Goal: Information Seeking & Learning: Find specific fact

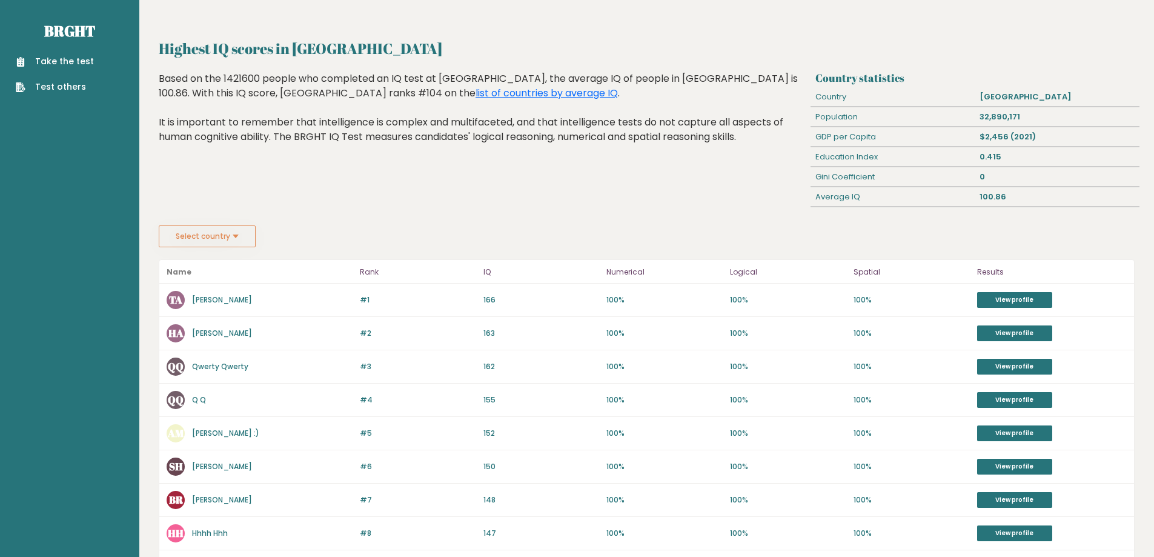
click at [231, 238] on button "Select country" at bounding box center [207, 236] width 97 height 22
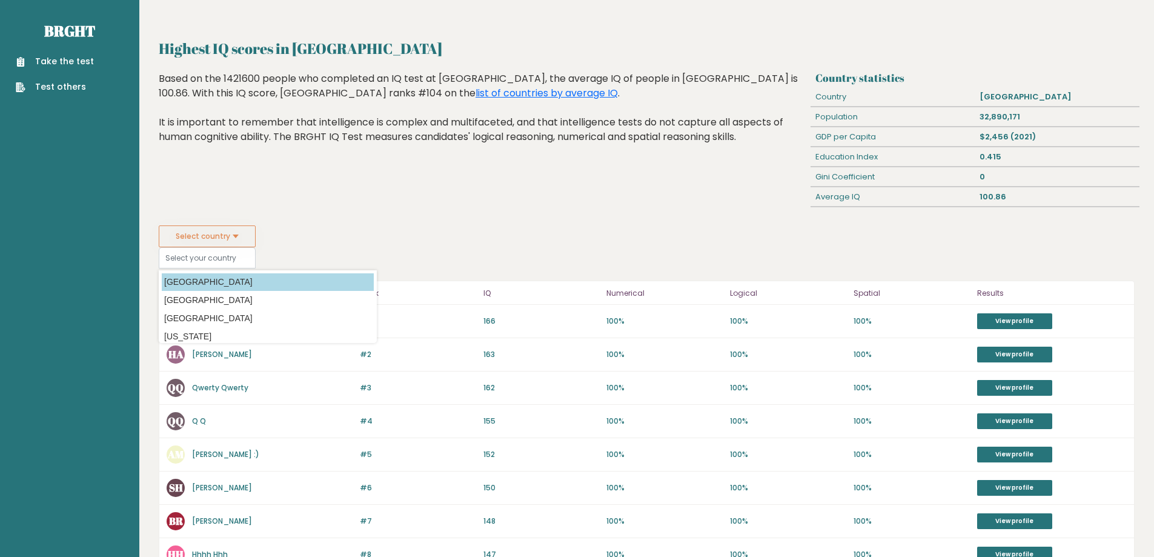
click at [213, 278] on option "[GEOGRAPHIC_DATA]" at bounding box center [268, 282] width 212 height 18
type input "[GEOGRAPHIC_DATA]"
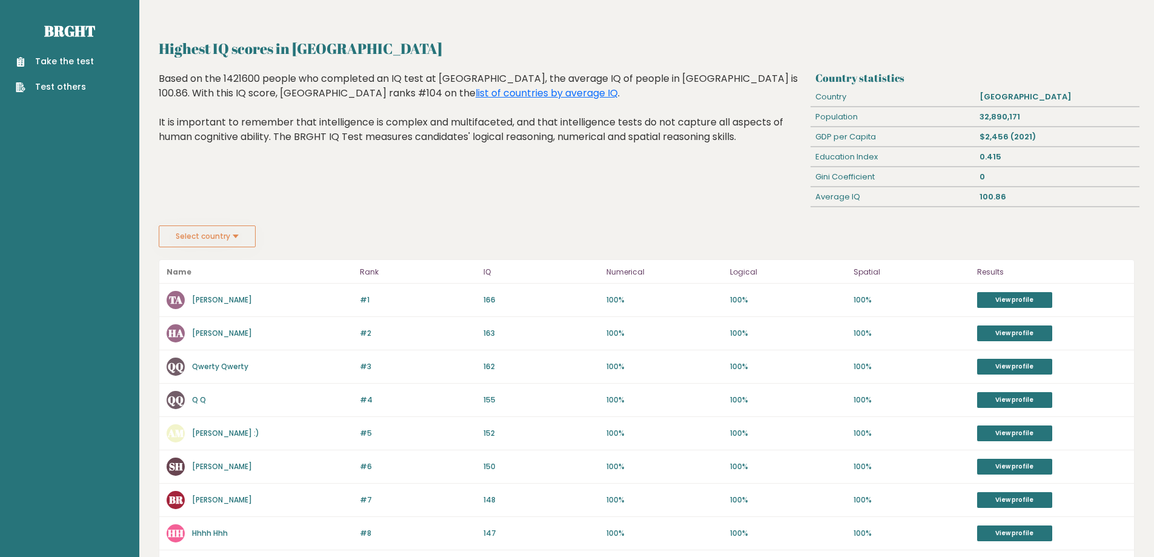
scroll to position [4, 0]
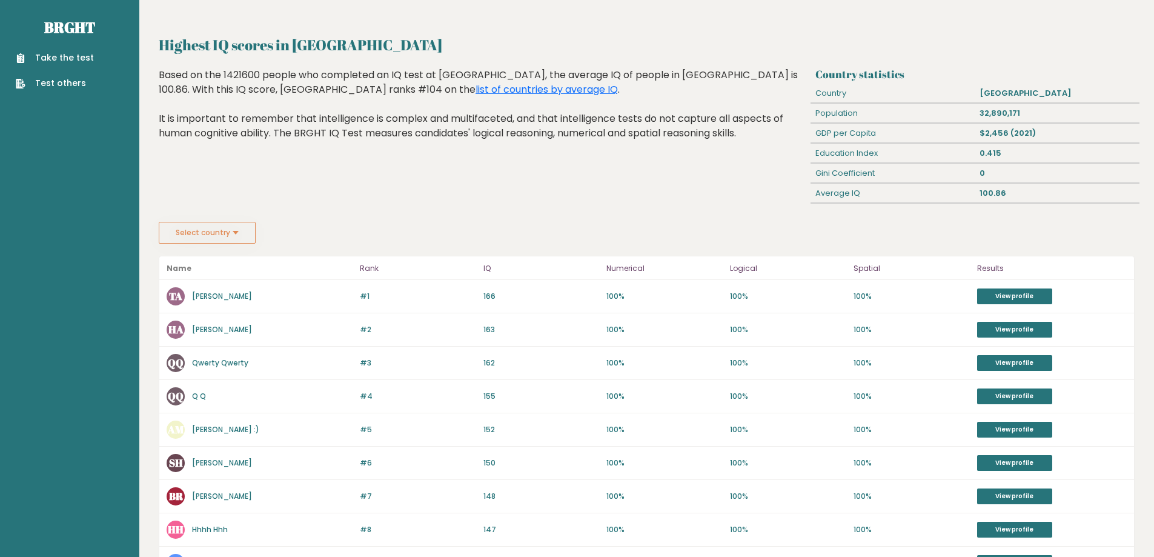
click at [979, 156] on div "0.415" at bounding box center [1058, 153] width 164 height 19
drag, startPoint x: 979, startPoint y: 156, endPoint x: 1034, endPoint y: 187, distance: 63.7
click at [1034, 187] on div "Country statistics Country [GEOGRAPHIC_DATA] Population 32,890,171 GDP per Capi…" at bounding box center [975, 145] width 328 height 154
click at [1034, 187] on div "100.86" at bounding box center [1058, 193] width 164 height 19
drag, startPoint x: 1027, startPoint y: 190, endPoint x: 976, endPoint y: 196, distance: 51.9
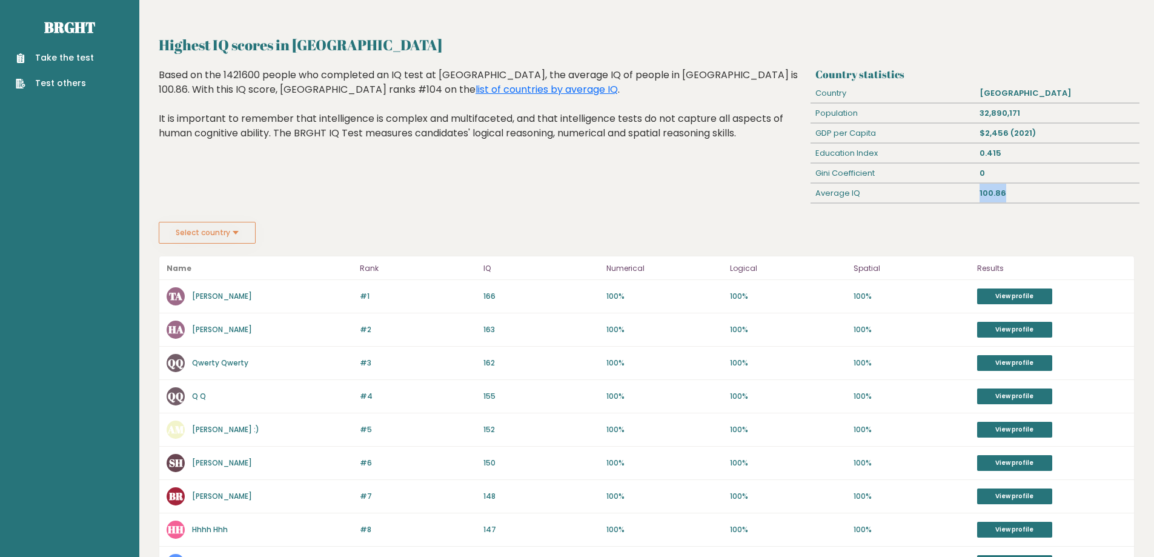
click at [976, 196] on div "100.86" at bounding box center [1058, 193] width 164 height 19
drag, startPoint x: 976, startPoint y: 196, endPoint x: 1018, endPoint y: 198, distance: 42.5
click at [1018, 198] on div "100.86" at bounding box center [1058, 193] width 164 height 19
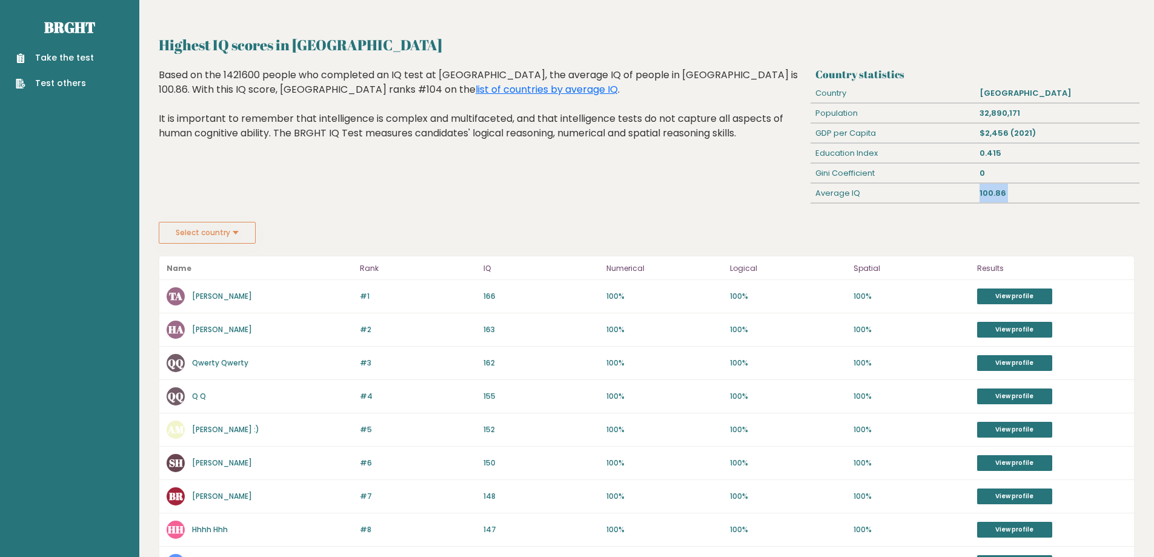
drag, startPoint x: 1018, startPoint y: 198, endPoint x: 976, endPoint y: 198, distance: 42.4
click at [976, 198] on div "100.86" at bounding box center [1058, 193] width 164 height 19
drag, startPoint x: 976, startPoint y: 198, endPoint x: 1005, endPoint y: 196, distance: 29.1
click at [1005, 196] on div "100.86" at bounding box center [1058, 193] width 164 height 19
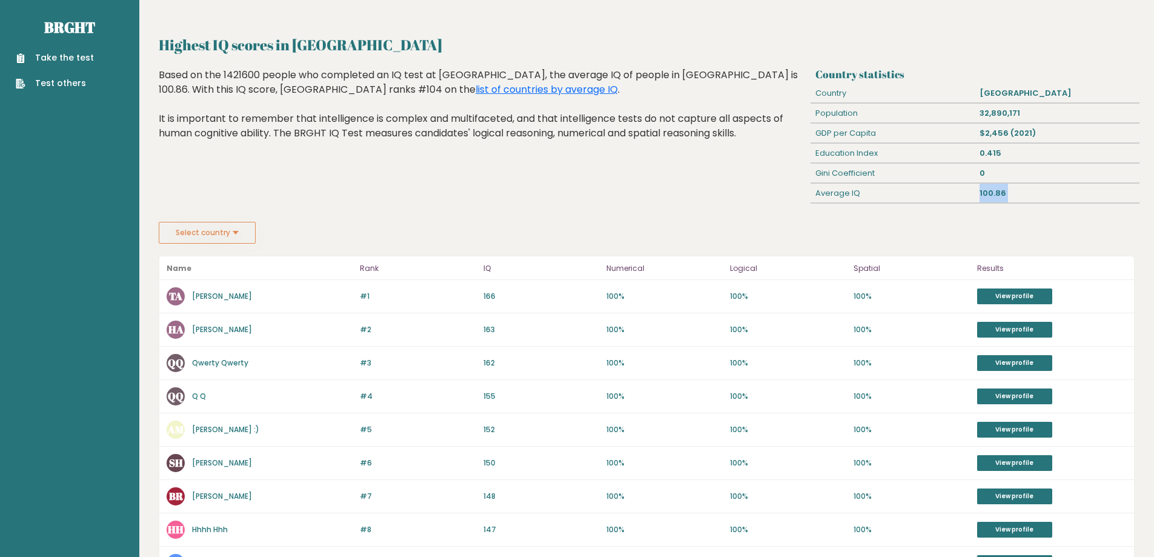
click at [1005, 196] on div "100.86" at bounding box center [1058, 193] width 164 height 19
click at [224, 226] on button "Select country" at bounding box center [207, 233] width 97 height 22
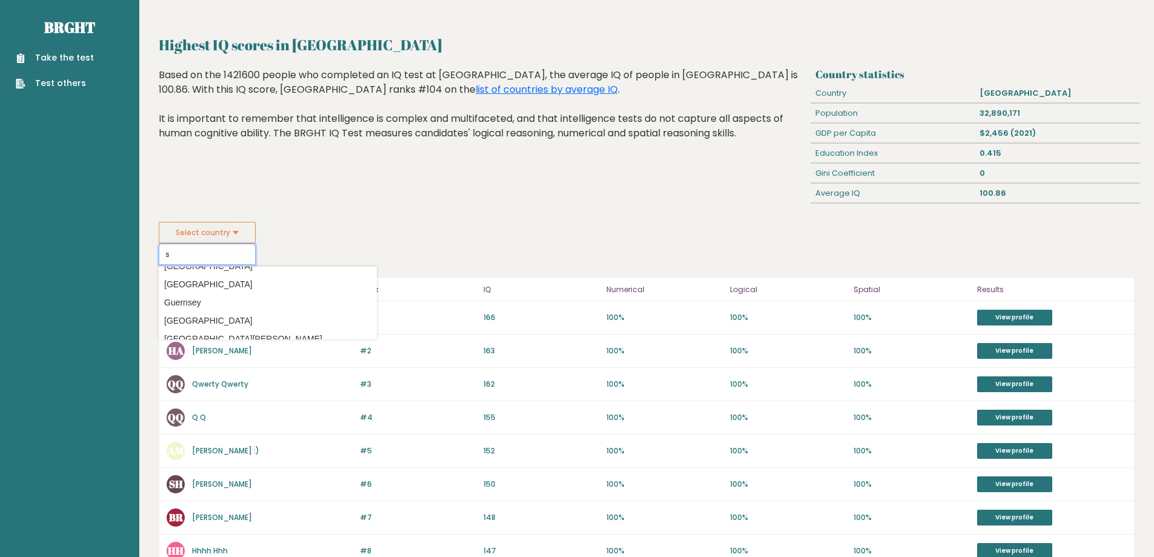
scroll to position [0, 0]
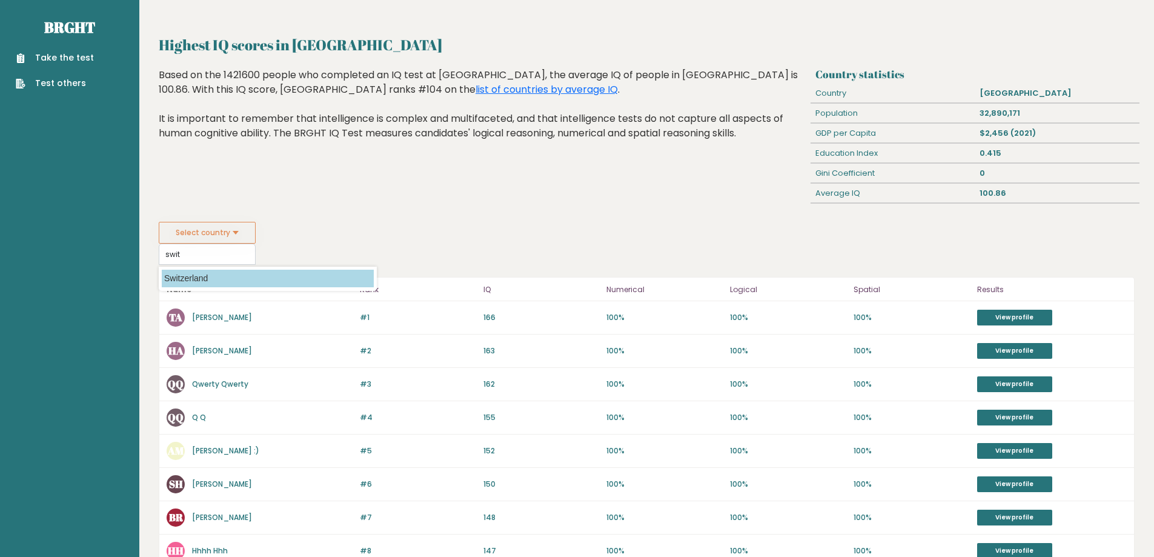
click at [241, 274] on option "Switzerland" at bounding box center [268, 279] width 212 height 18
type input "Switzerland"
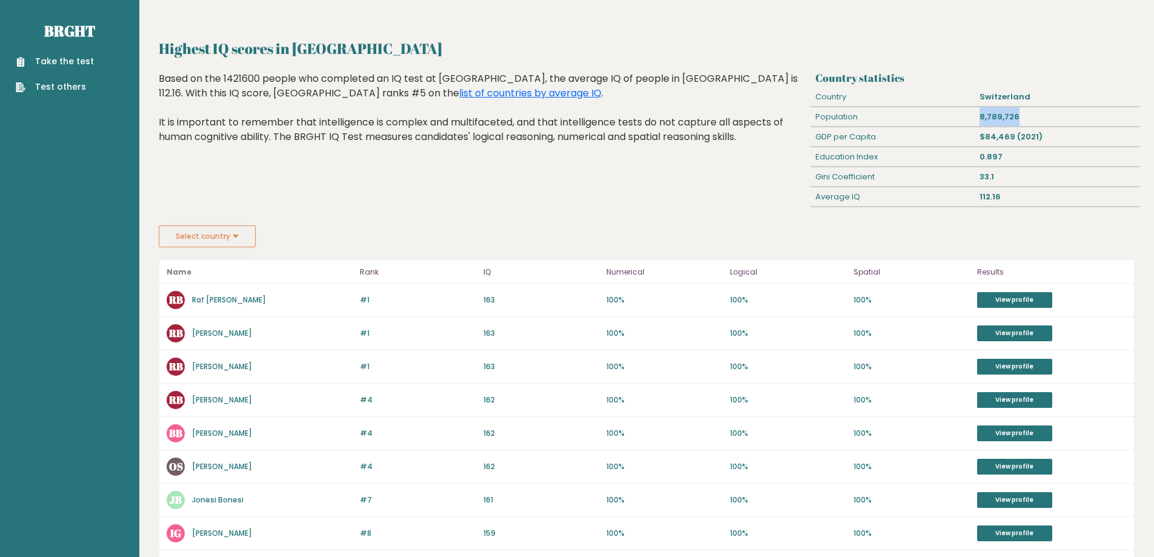
drag, startPoint x: 976, startPoint y: 111, endPoint x: 1057, endPoint y: 112, distance: 81.8
click at [1057, 112] on div "8,789,726" at bounding box center [1058, 116] width 164 height 19
click at [214, 237] on button "Select country" at bounding box center [207, 236] width 97 height 22
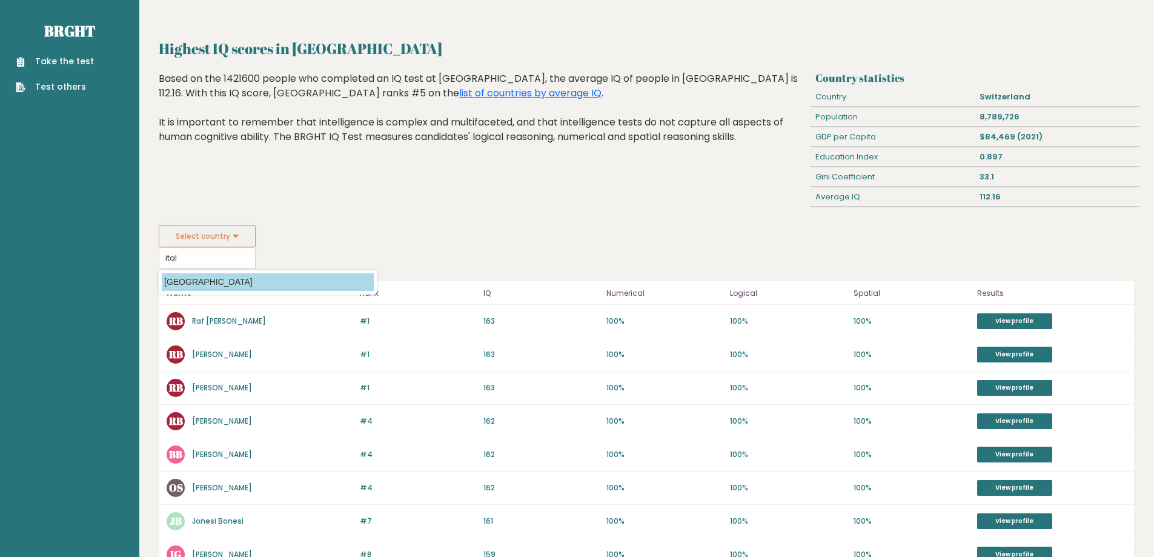
click at [341, 279] on option "[GEOGRAPHIC_DATA]" at bounding box center [268, 282] width 212 height 18
type input "[GEOGRAPHIC_DATA]"
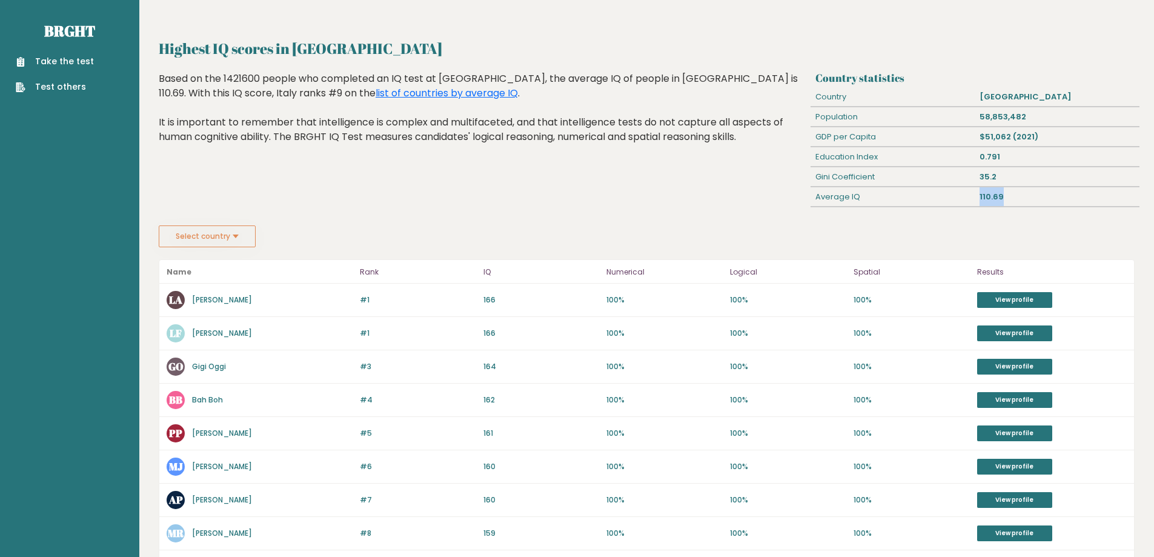
drag, startPoint x: 980, startPoint y: 195, endPoint x: 1025, endPoint y: 195, distance: 45.4
click at [1025, 195] on div "110.69" at bounding box center [1058, 196] width 164 height 19
click at [968, 195] on div "Average IQ 110.69" at bounding box center [975, 197] width 328 height 20
click at [968, 195] on div "Average IQ" at bounding box center [893, 196] width 164 height 19
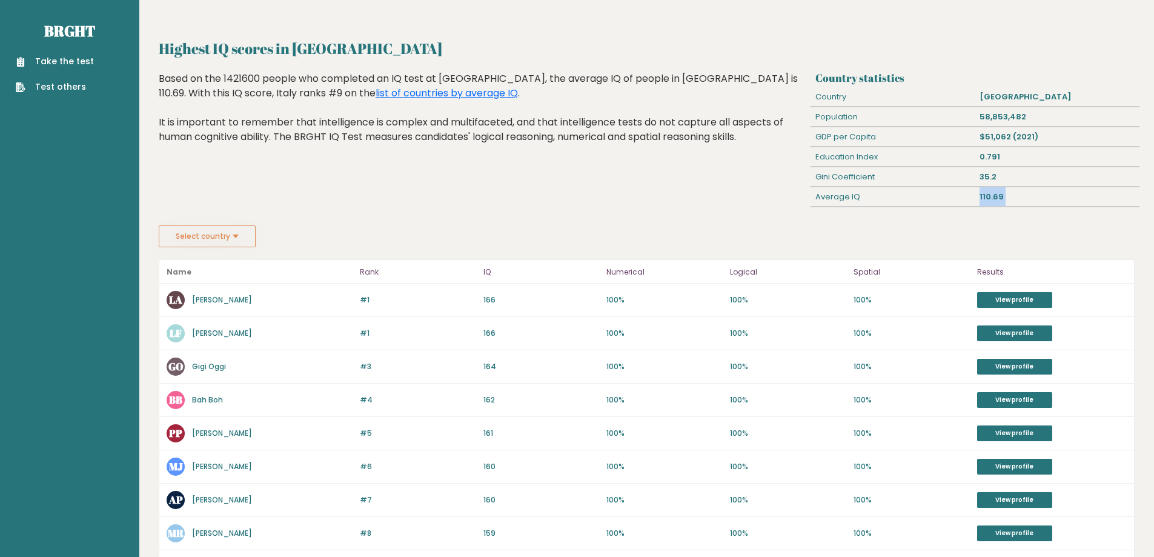
drag, startPoint x: 968, startPoint y: 195, endPoint x: 1003, endPoint y: 191, distance: 34.7
click at [1003, 191] on div "Average IQ 110.69" at bounding box center [975, 197] width 328 height 20
click at [1003, 191] on div "110.69" at bounding box center [1058, 196] width 164 height 19
drag, startPoint x: 262, startPoint y: 298, endPoint x: 160, endPoint y: 306, distance: 102.1
click at [160, 306] on div "#1 LA Lorenzo Amadori 166 #1 166 100% 100% 100% View profile" at bounding box center [646, 300] width 975 height 33
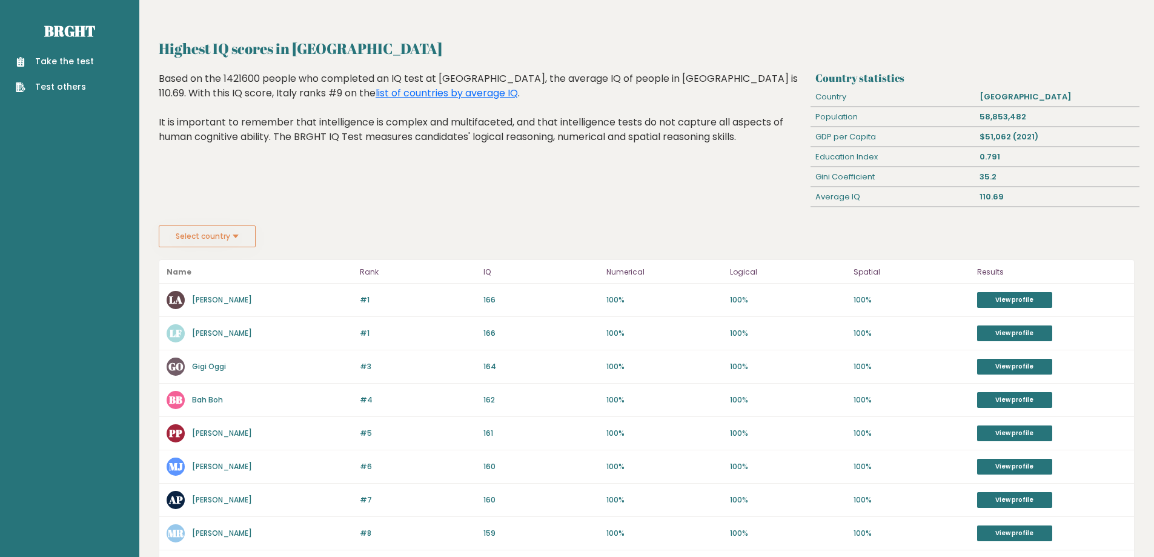
click at [462, 228] on div "Select country Country Afghanistan Albania Algeria American Samoa Andorra Angol…" at bounding box center [647, 236] width 976 height 22
click at [234, 230] on button "Select country" at bounding box center [207, 236] width 97 height 22
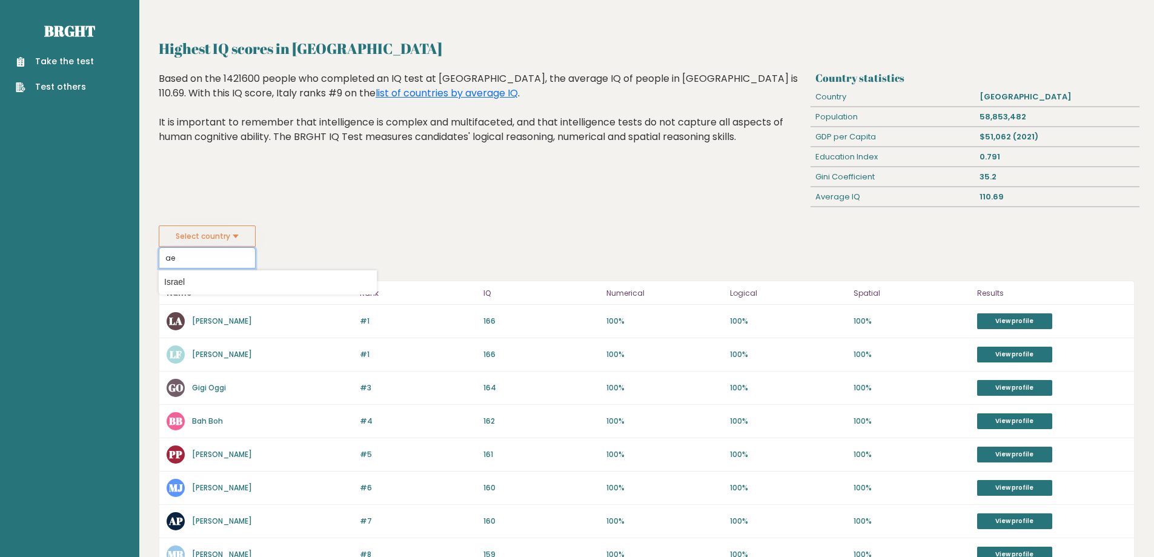
type input "a"
type input "unist"
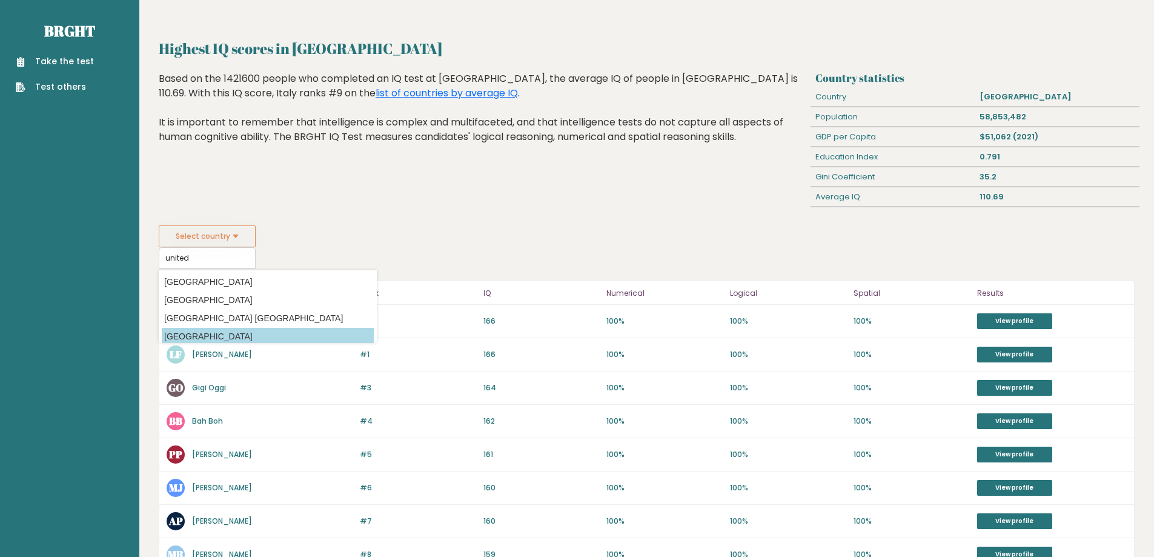
click at [276, 336] on option "[GEOGRAPHIC_DATA]" at bounding box center [268, 337] width 212 height 18
type input "[GEOGRAPHIC_DATA]"
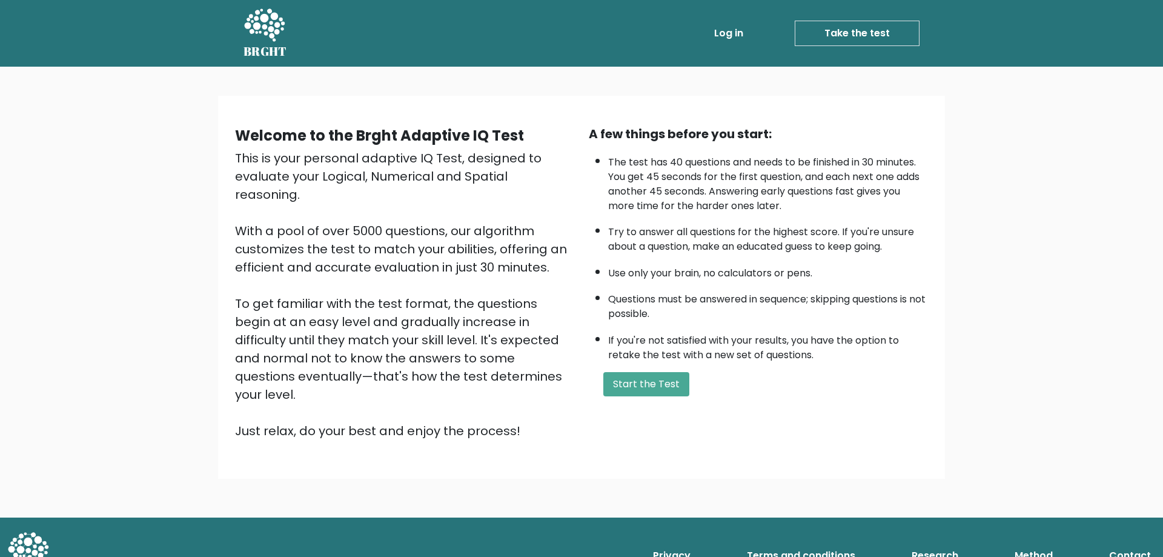
click at [237, 165] on div "This is your personal adaptive IQ Test, designed to evaluate your Logical, Nume…" at bounding box center [404, 294] width 339 height 291
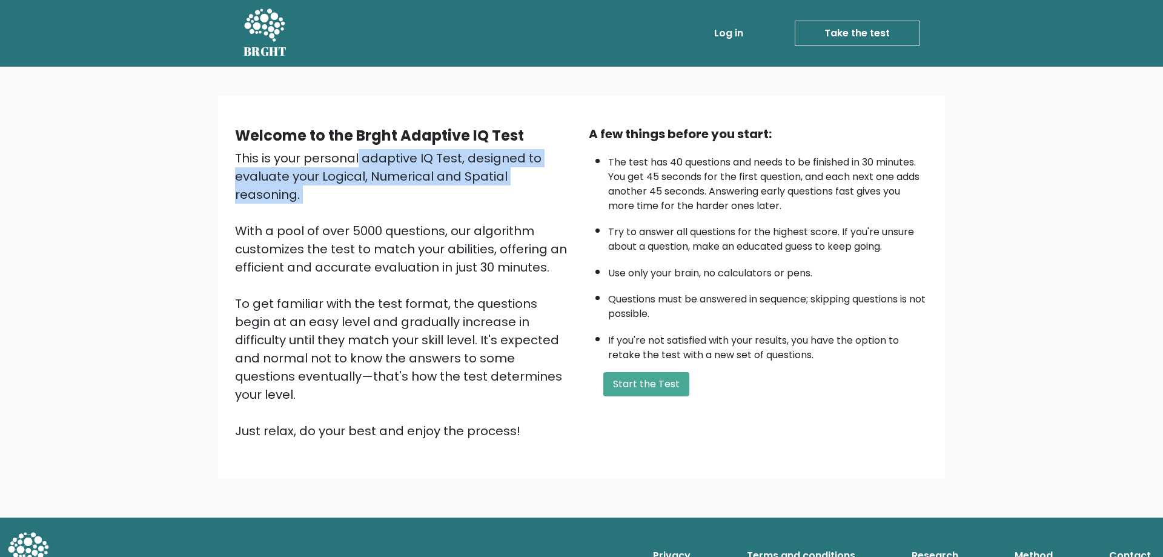
drag, startPoint x: 237, startPoint y: 165, endPoint x: 573, endPoint y: 172, distance: 336.4
click at [573, 172] on div "This is your personal adaptive IQ Test, designed to evaluate your Logical, Nume…" at bounding box center [404, 294] width 339 height 291
drag, startPoint x: 573, startPoint y: 172, endPoint x: 229, endPoint y: 151, distance: 344.8
click at [229, 151] on div "Welcome to the Brght Adaptive IQ Test This is your personal adaptive IQ Test, d…" at bounding box center [405, 282] width 354 height 315
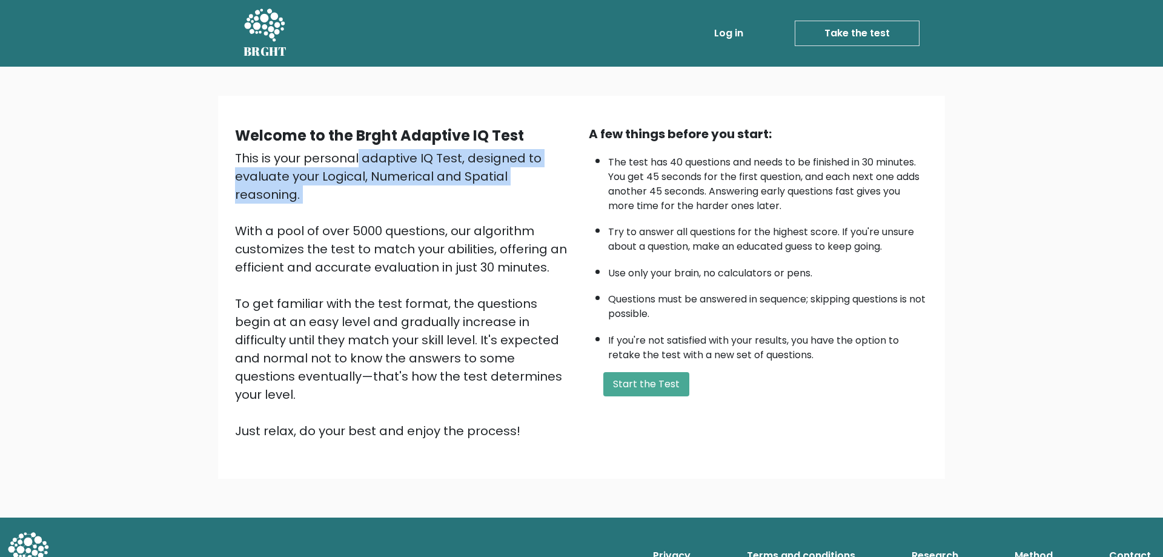
click at [229, 151] on div "Welcome to the Brght Adaptive IQ Test This is your personal adaptive IQ Test, d…" at bounding box center [405, 282] width 354 height 315
drag, startPoint x: 229, startPoint y: 151, endPoint x: 573, endPoint y: 175, distance: 344.4
click at [573, 175] on div "Welcome to the Brght Adaptive IQ Test This is your personal adaptive IQ Test, d…" at bounding box center [405, 282] width 354 height 315
click at [573, 175] on div "This is your personal adaptive IQ Test, designed to evaluate your Logical, Nume…" at bounding box center [404, 294] width 339 height 291
drag, startPoint x: 573, startPoint y: 175, endPoint x: 228, endPoint y: 160, distance: 344.5
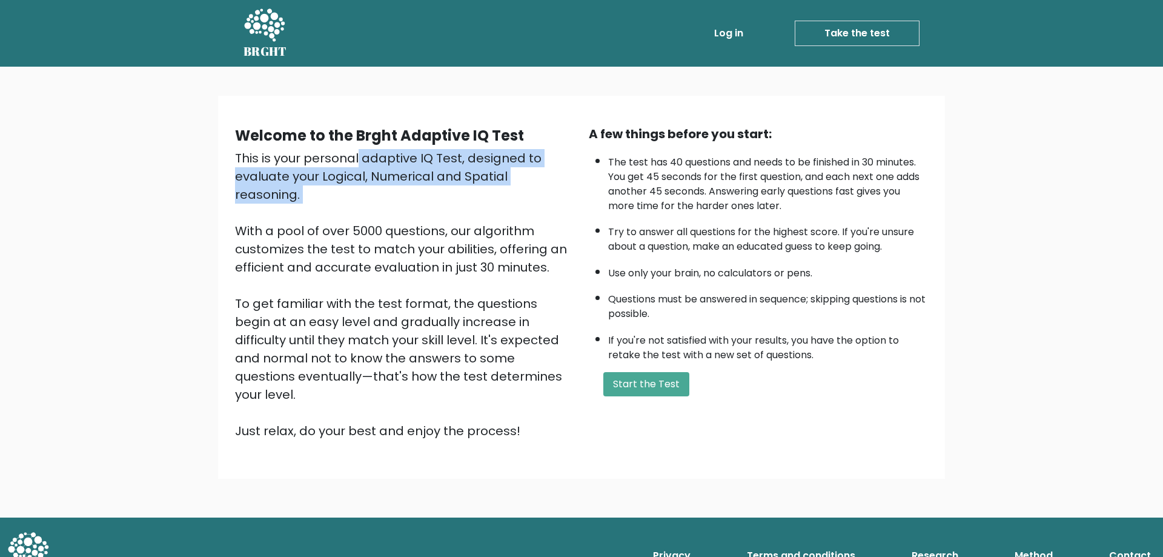
click at [228, 160] on div "Welcome to the Brght Adaptive IQ Test This is your personal adaptive IQ Test, d…" at bounding box center [405, 282] width 354 height 315
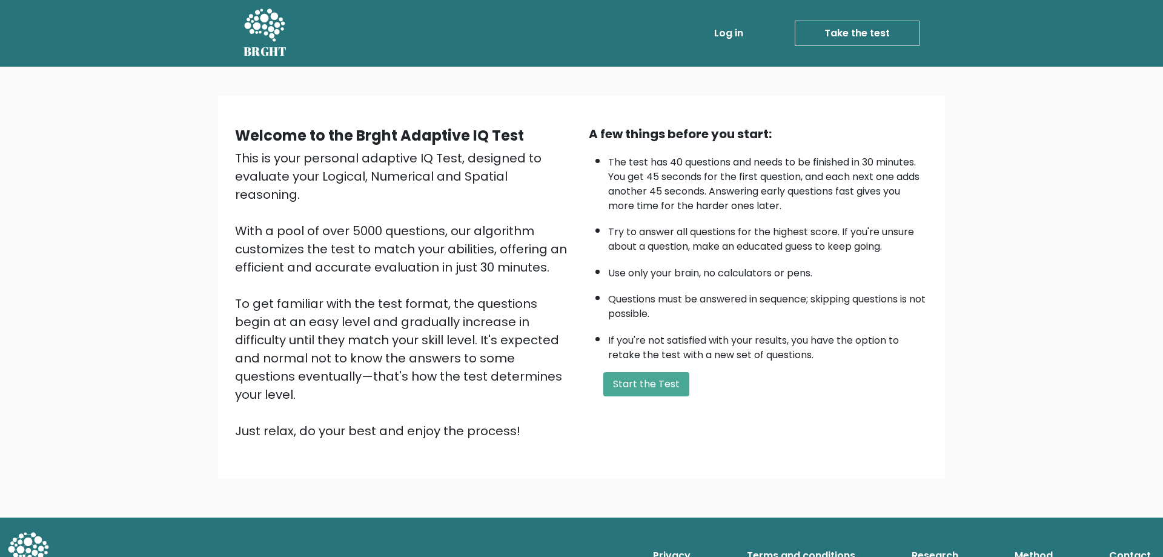
drag, startPoint x: 228, startPoint y: 160, endPoint x: 565, endPoint y: 174, distance: 337.2
click at [565, 174] on div "Welcome to the Brght Adaptive IQ Test This is your personal adaptive IQ Test, d…" at bounding box center [405, 282] width 354 height 315
click at [565, 174] on div "This is your personal adaptive IQ Test, designed to evaluate your Logical, Nume…" at bounding box center [404, 294] width 339 height 291
drag, startPoint x: 565, startPoint y: 174, endPoint x: 217, endPoint y: 156, distance: 348.9
click at [217, 156] on div "Welcome to the Brght Adaptive IQ Test This is your personal adaptive IQ Test, d…" at bounding box center [581, 292] width 1163 height 451
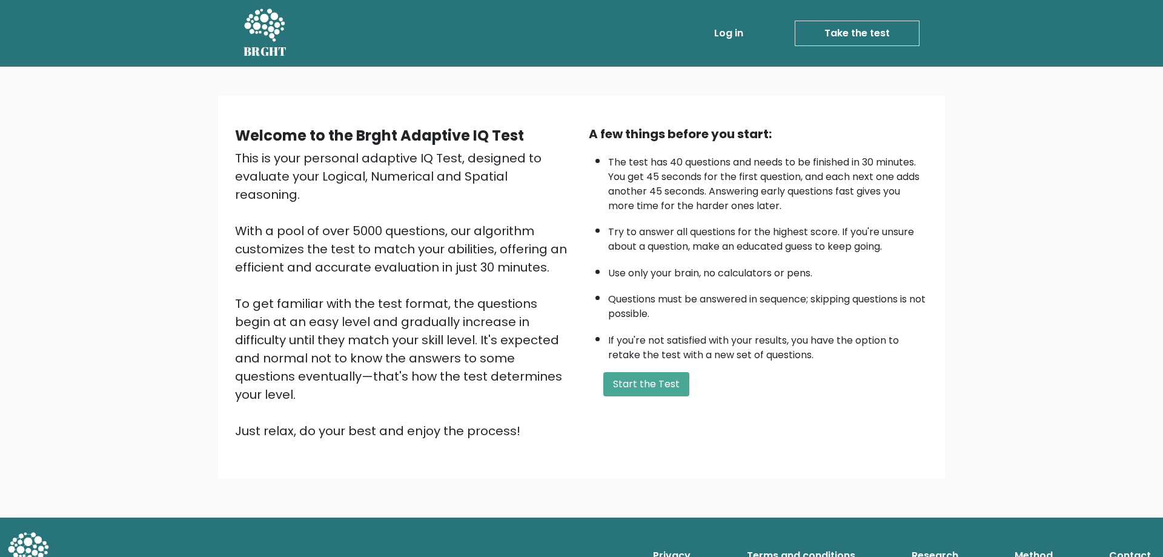
click at [217, 156] on div "Welcome to the Brght Adaptive IQ Test This is your personal adaptive IQ Test, d…" at bounding box center [581, 292] width 1163 height 451
drag, startPoint x: 217, startPoint y: 156, endPoint x: 557, endPoint y: 169, distance: 340.8
click at [557, 169] on div "Welcome to the Brght Adaptive IQ Test This is your personal adaptive IQ Test, d…" at bounding box center [581, 292] width 1163 height 451
click at [557, 169] on div "This is your personal adaptive IQ Test, designed to evaluate your Logical, Nume…" at bounding box center [404, 294] width 339 height 291
drag, startPoint x: 557, startPoint y: 169, endPoint x: 226, endPoint y: 156, distance: 331.7
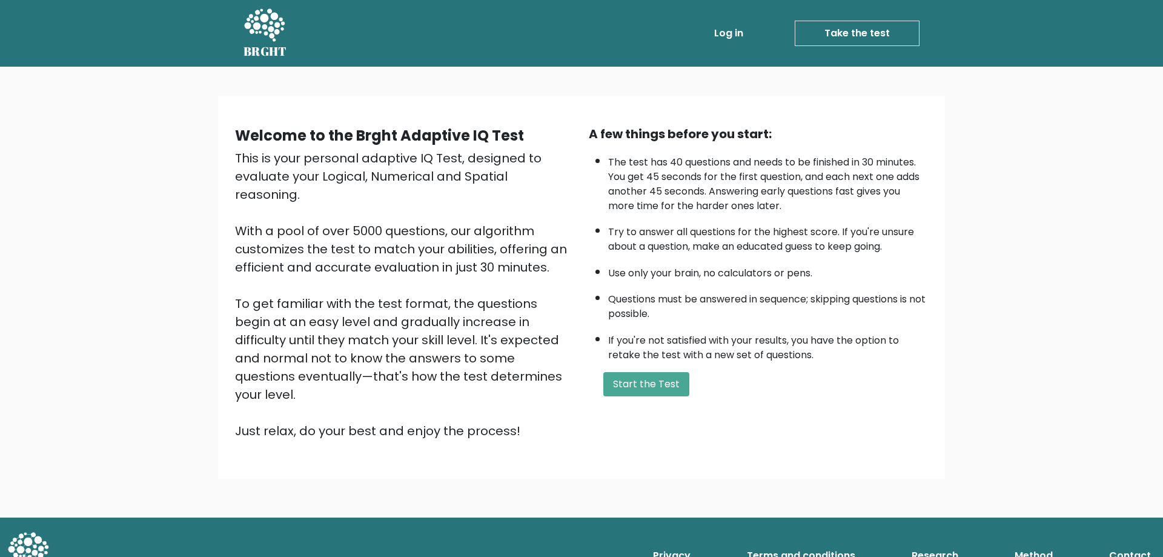
click at [226, 156] on div "Welcome to the Brght Adaptive IQ Test This is your personal adaptive IQ Test, d…" at bounding box center [581, 287] width 713 height 344
drag, startPoint x: 226, startPoint y: 156, endPoint x: 541, endPoint y: 167, distance: 315.3
click at [541, 167] on div "Welcome to the Brght Adaptive IQ Test This is your personal adaptive IQ Test, d…" at bounding box center [581, 287] width 713 height 344
click at [541, 167] on div "This is your personal adaptive IQ Test, designed to evaluate your Logical, Nume…" at bounding box center [404, 294] width 339 height 291
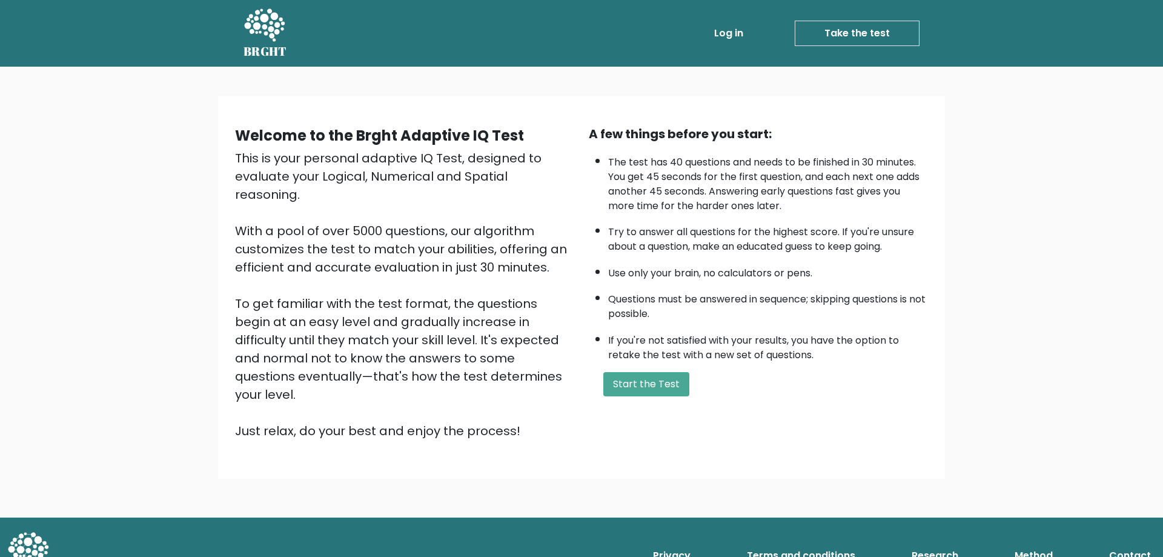
click at [585, 288] on div "A few things before you start: The test has 40 questions and needs to be finish…" at bounding box center [759, 282] width 354 height 315
drag, startPoint x: 585, startPoint y: 288, endPoint x: 753, endPoint y: 314, distance: 169.9
click at [753, 314] on div "A few things before you start: The test has 40 questions and needs to be finish…" at bounding box center [759, 282] width 354 height 315
click at [753, 314] on li "Questions must be answered in sequence; skipping questions is not possible." at bounding box center [768, 303] width 320 height 35
drag, startPoint x: 753, startPoint y: 314, endPoint x: 603, endPoint y: 299, distance: 151.0
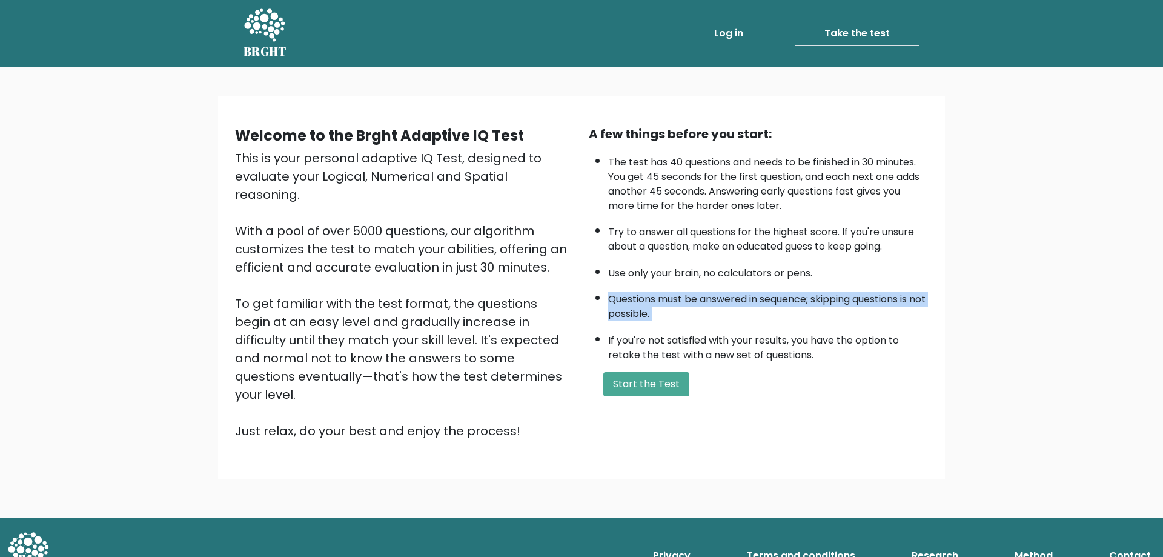
click at [603, 299] on ul "The test has 40 questions and needs to be finished in 30 minutes. You get 45 se…" at bounding box center [758, 255] width 339 height 213
drag, startPoint x: 603, startPoint y: 299, endPoint x: 717, endPoint y: 318, distance: 116.0
click at [717, 318] on ul "The test has 40 questions and needs to be finished in 30 minutes. You get 45 se…" at bounding box center [758, 255] width 339 height 213
click at [717, 318] on li "Questions must be answered in sequence; skipping questions is not possible." at bounding box center [768, 303] width 320 height 35
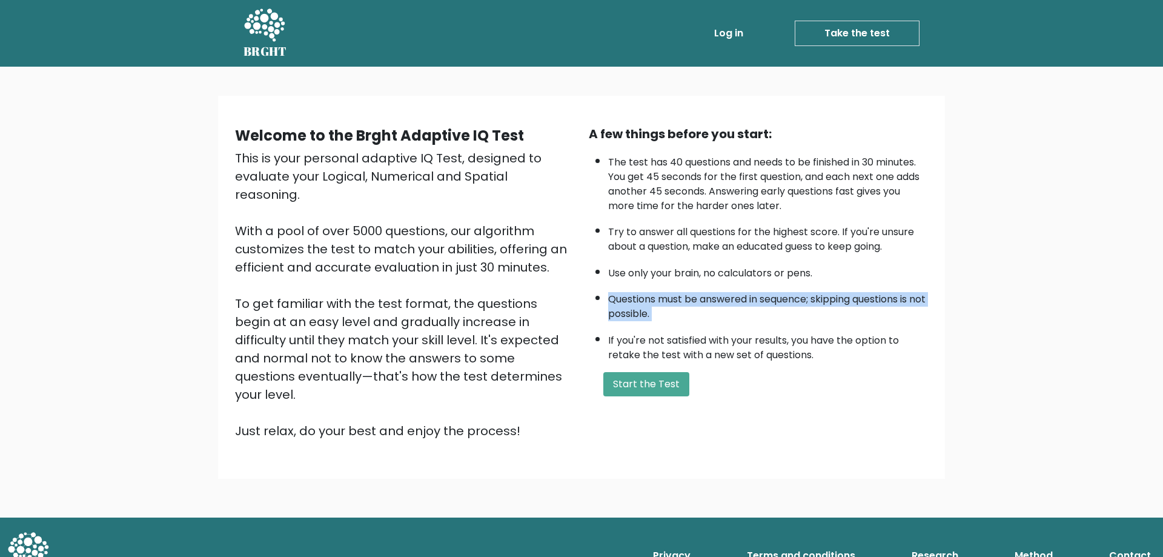
drag, startPoint x: 717, startPoint y: 318, endPoint x: 628, endPoint y: 303, distance: 90.8
click at [628, 303] on li "Questions must be answered in sequence; skipping questions is not possible." at bounding box center [768, 303] width 320 height 35
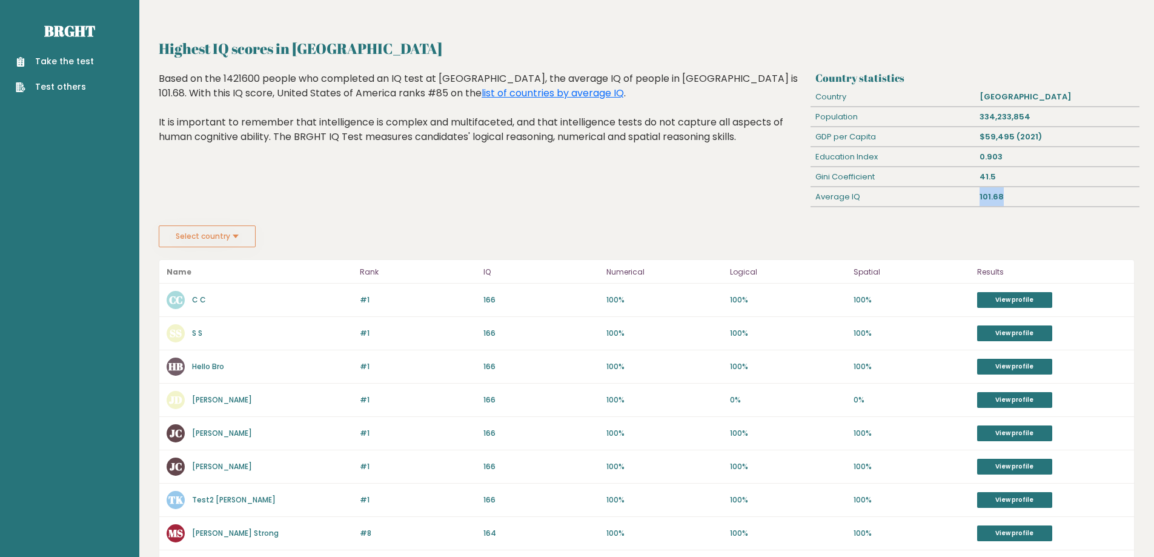
drag, startPoint x: 1001, startPoint y: 195, endPoint x: 1049, endPoint y: 200, distance: 48.2
click at [1049, 200] on div "101.68" at bounding box center [1058, 196] width 164 height 19
drag, startPoint x: 1049, startPoint y: 200, endPoint x: 986, endPoint y: 202, distance: 63.0
click at [986, 202] on div "101.68" at bounding box center [1058, 196] width 164 height 19
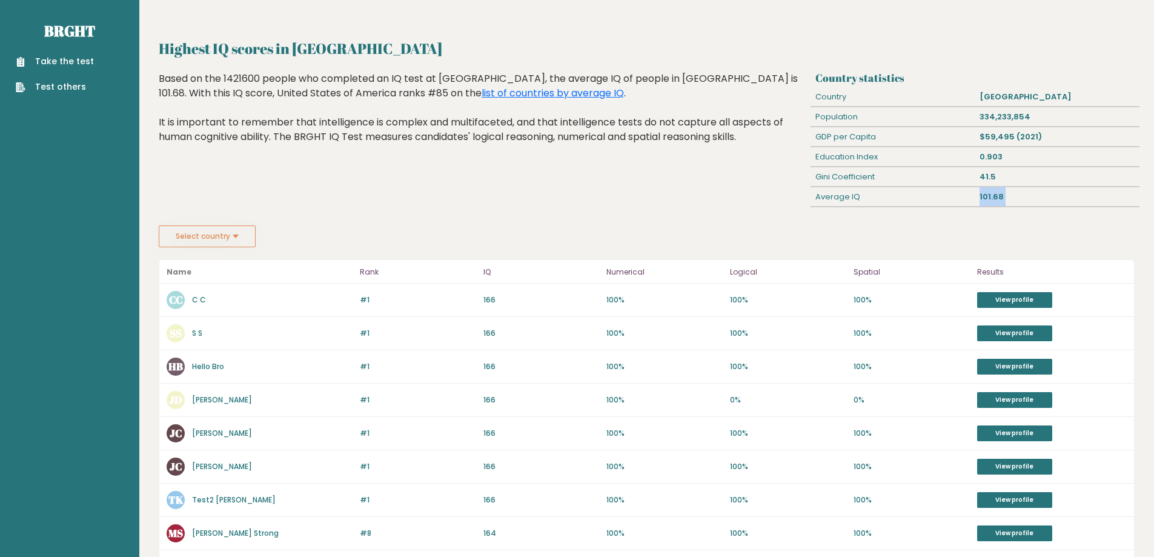
click at [986, 202] on div "101.68" at bounding box center [1058, 196] width 164 height 19
drag, startPoint x: 986, startPoint y: 202, endPoint x: 1013, endPoint y: 205, distance: 26.8
click at [1013, 205] on div "101.68" at bounding box center [1058, 196] width 164 height 19
click at [201, 244] on button "Select country" at bounding box center [207, 236] width 97 height 22
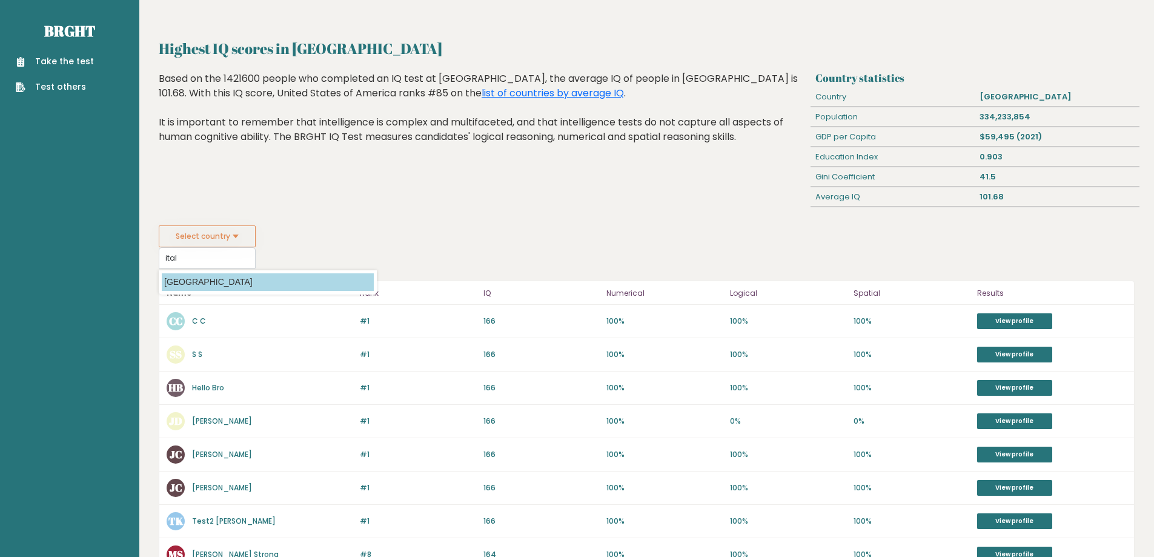
click at [290, 276] on option "[GEOGRAPHIC_DATA]" at bounding box center [268, 282] width 212 height 18
type input "[GEOGRAPHIC_DATA]"
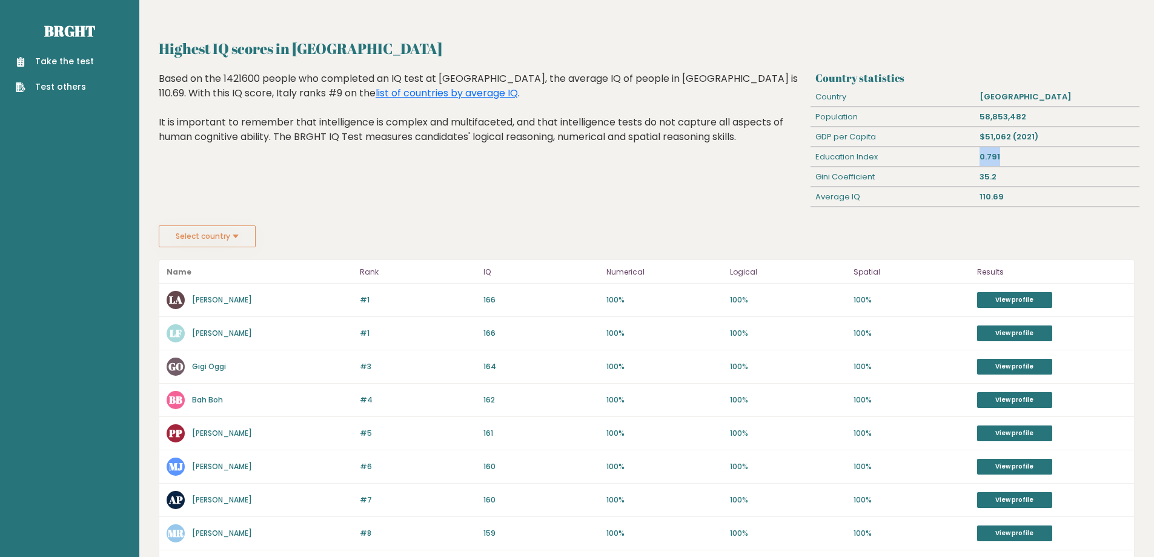
drag, startPoint x: 975, startPoint y: 157, endPoint x: 1011, endPoint y: 157, distance: 36.4
click at [1011, 157] on div "Education Index 0.791" at bounding box center [975, 157] width 328 height 20
click at [1011, 157] on div "0.791" at bounding box center [1058, 156] width 164 height 19
drag, startPoint x: 1011, startPoint y: 157, endPoint x: 957, endPoint y: 157, distance: 53.9
click at [957, 157] on div "Education Index 0.791" at bounding box center [975, 157] width 328 height 20
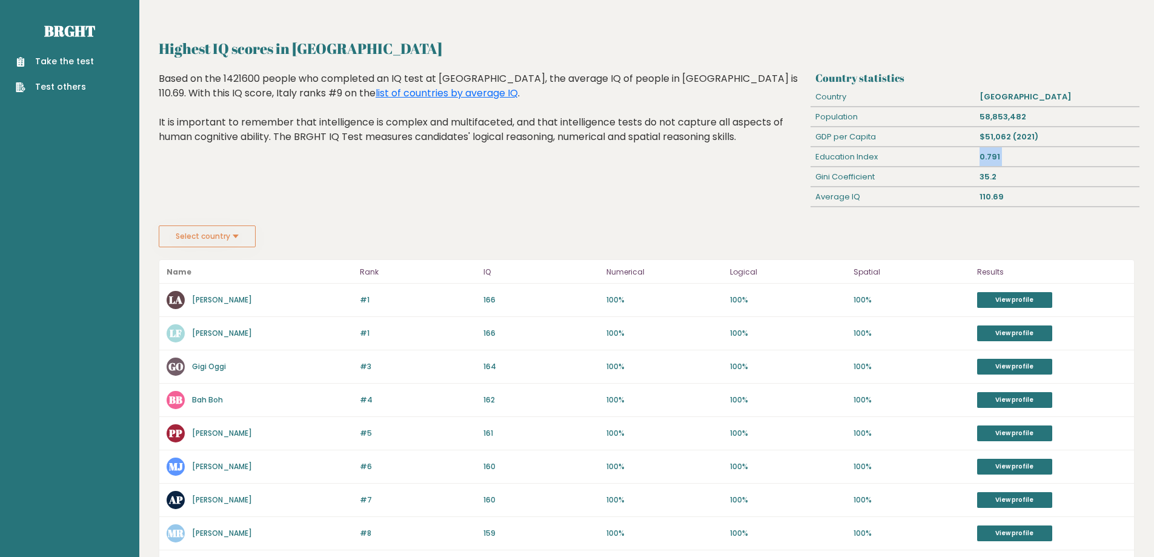
click at [957, 157] on div "Education Index" at bounding box center [893, 156] width 164 height 19
drag, startPoint x: 957, startPoint y: 157, endPoint x: 1004, endPoint y: 155, distance: 46.7
click at [1004, 155] on div "Education Index 0.791" at bounding box center [975, 157] width 328 height 20
click at [1004, 155] on div "0.791" at bounding box center [1058, 156] width 164 height 19
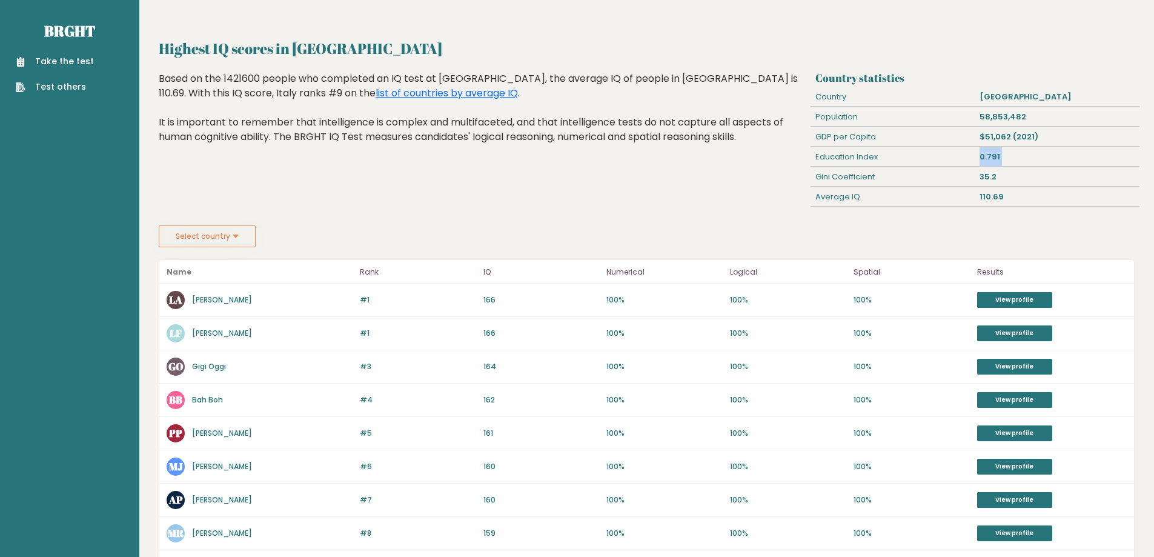
drag, startPoint x: 1004, startPoint y: 155, endPoint x: 981, endPoint y: 158, distance: 23.2
click at [981, 158] on div "0.791" at bounding box center [1058, 156] width 164 height 19
drag, startPoint x: 981, startPoint y: 158, endPoint x: 1003, endPoint y: 154, distance: 22.1
click at [1003, 154] on div "0.791" at bounding box center [1058, 156] width 164 height 19
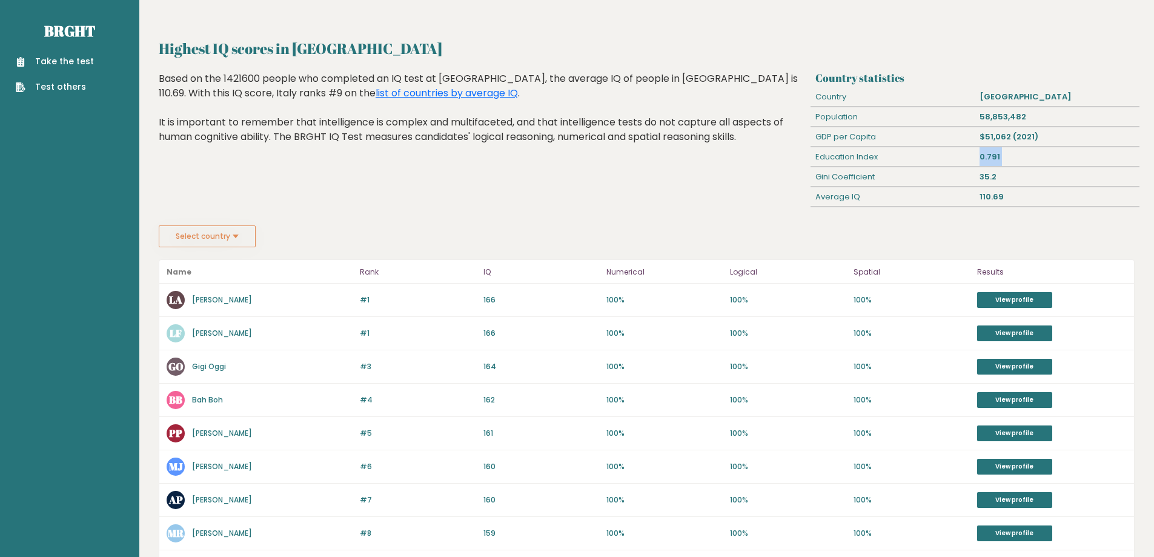
click at [1003, 154] on div "0.791" at bounding box center [1058, 156] width 164 height 19
drag, startPoint x: 1003, startPoint y: 154, endPoint x: 969, endPoint y: 154, distance: 33.9
click at [969, 154] on div "Education Index 0.791" at bounding box center [975, 157] width 328 height 20
click at [969, 154] on div "Education Index" at bounding box center [893, 156] width 164 height 19
drag, startPoint x: 969, startPoint y: 154, endPoint x: 998, endPoint y: 151, distance: 29.2
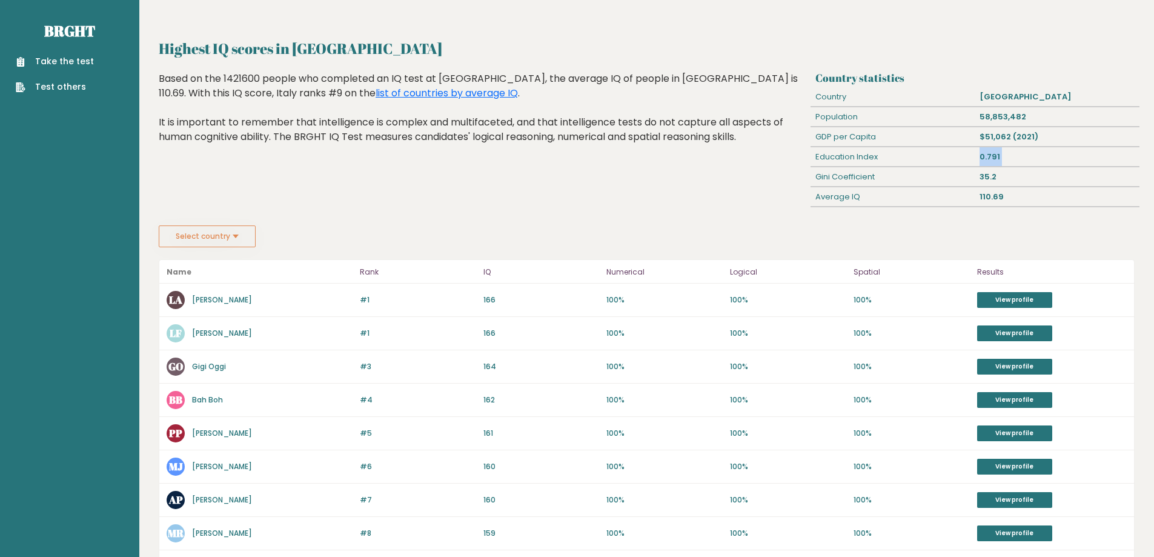
click at [998, 151] on div "Education Index 0.791" at bounding box center [975, 157] width 328 height 20
click at [998, 151] on div "0.791" at bounding box center [1058, 156] width 164 height 19
drag, startPoint x: 998, startPoint y: 151, endPoint x: 979, endPoint y: 150, distance: 18.8
click at [979, 150] on div "0.791" at bounding box center [1058, 156] width 164 height 19
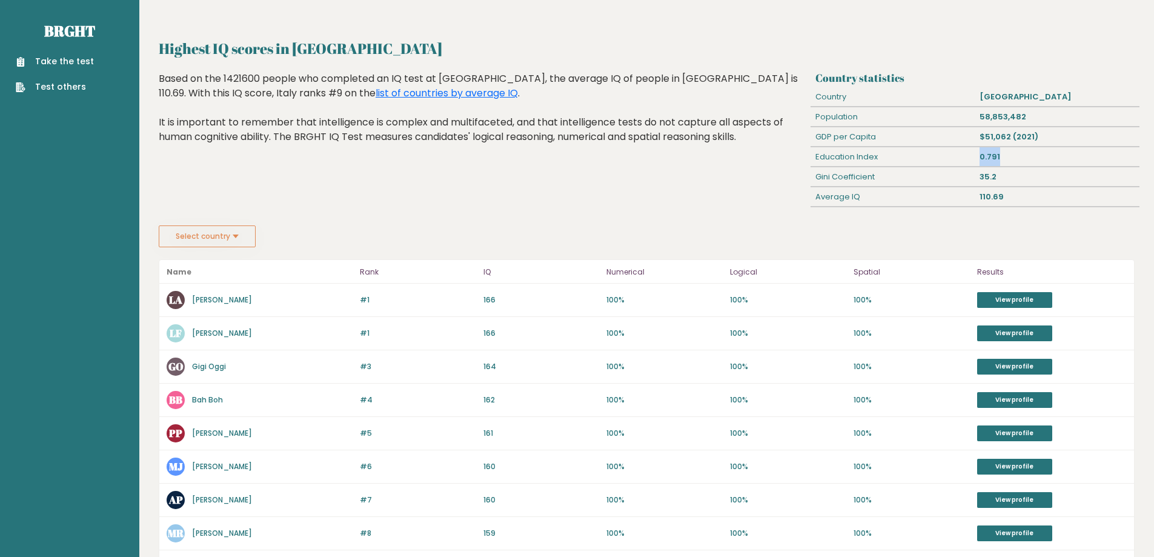
drag, startPoint x: 979, startPoint y: 150, endPoint x: 997, endPoint y: 149, distance: 18.2
click at [997, 149] on div "0.791" at bounding box center [1058, 156] width 164 height 19
